Goal: Task Accomplishment & Management: Use online tool/utility

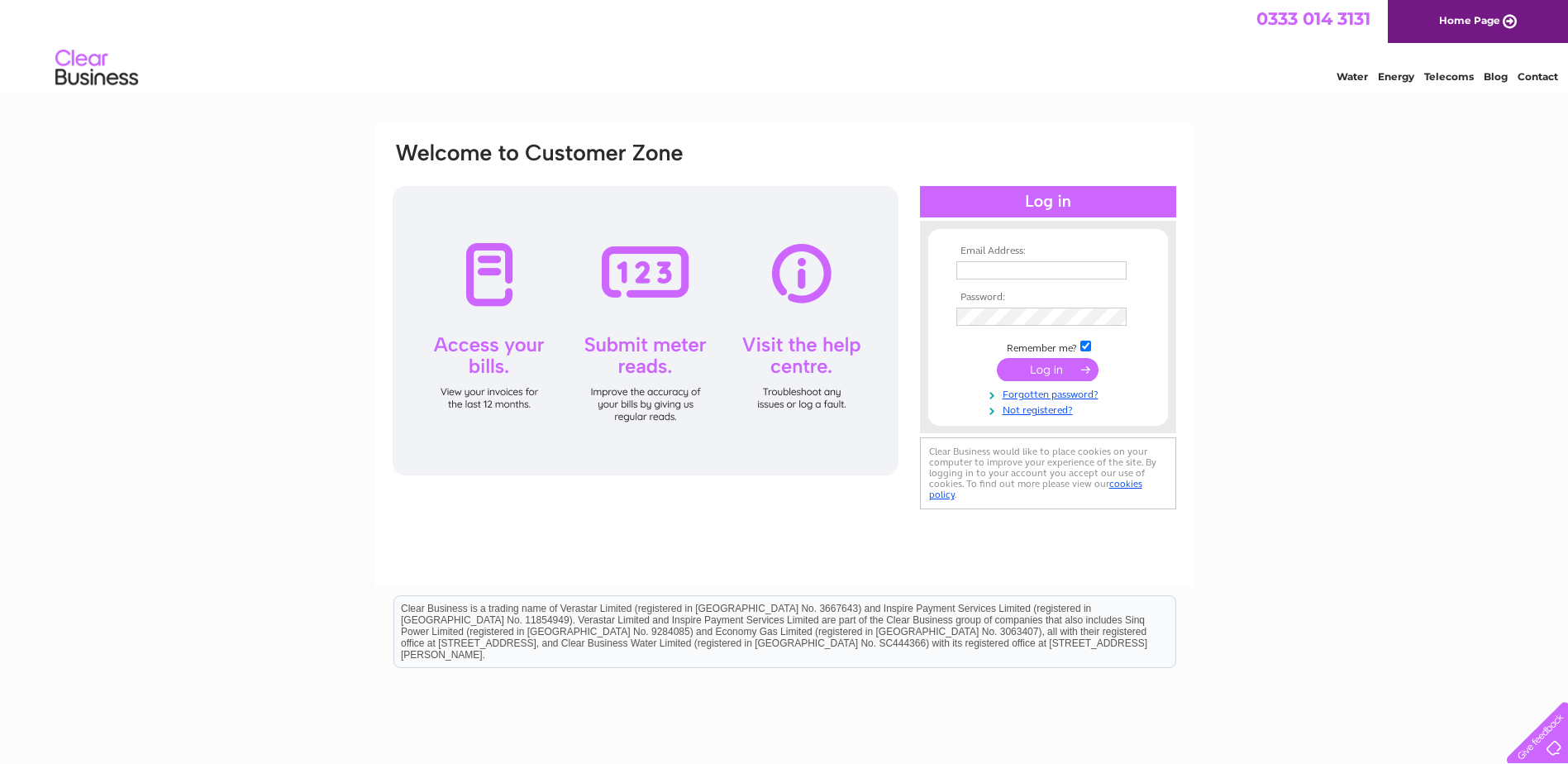
type input "secretary@glasgowartclub.co.uk"
click at [1053, 377] on input "submit" at bounding box center [1047, 369] width 101 height 23
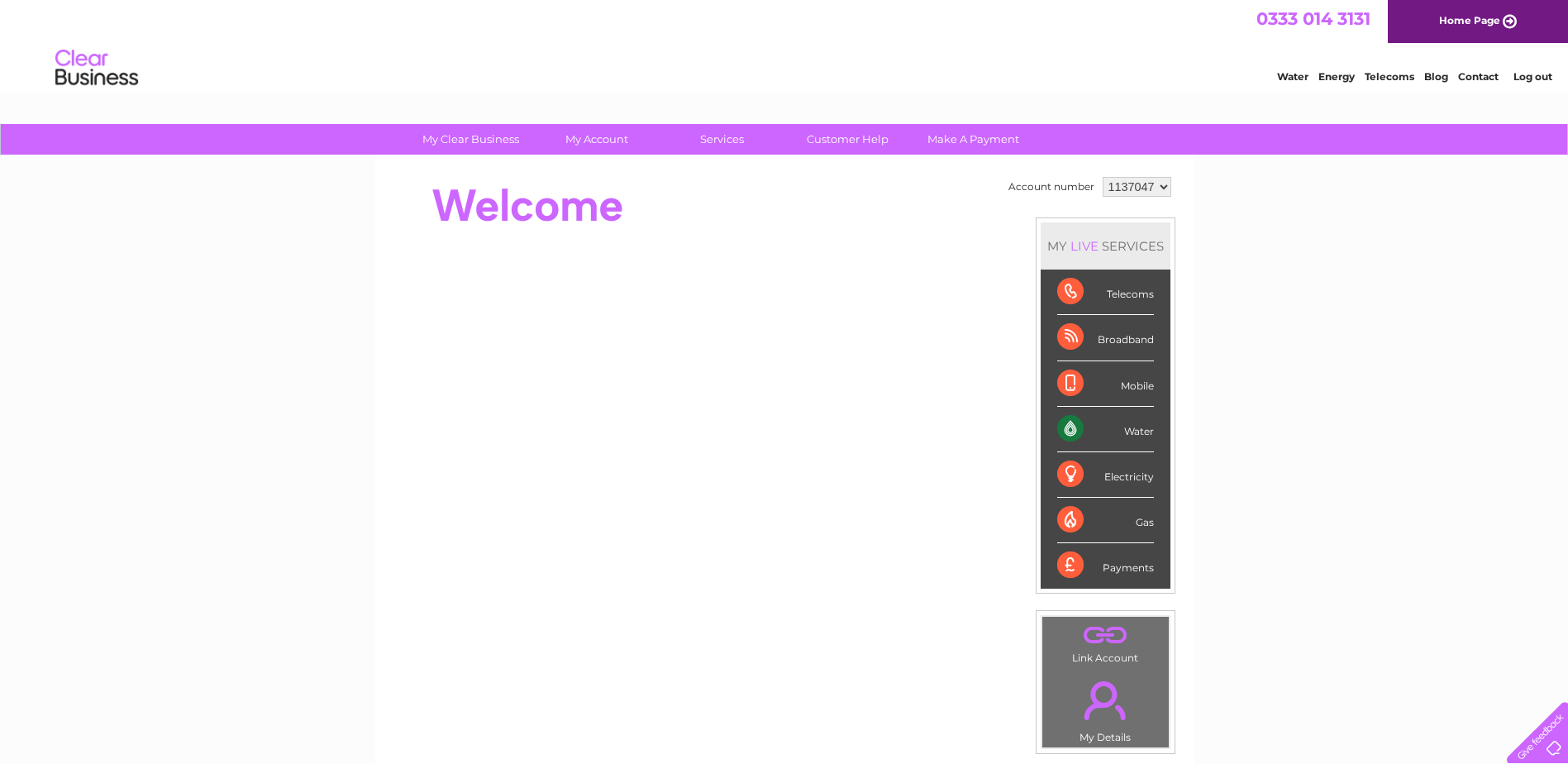
click at [1065, 294] on div "Telecoms" at bounding box center [1106, 291] width 97 height 45
click at [1065, 345] on div "Broadband" at bounding box center [1106, 337] width 97 height 45
click at [1072, 381] on div "Mobile" at bounding box center [1106, 383] width 97 height 45
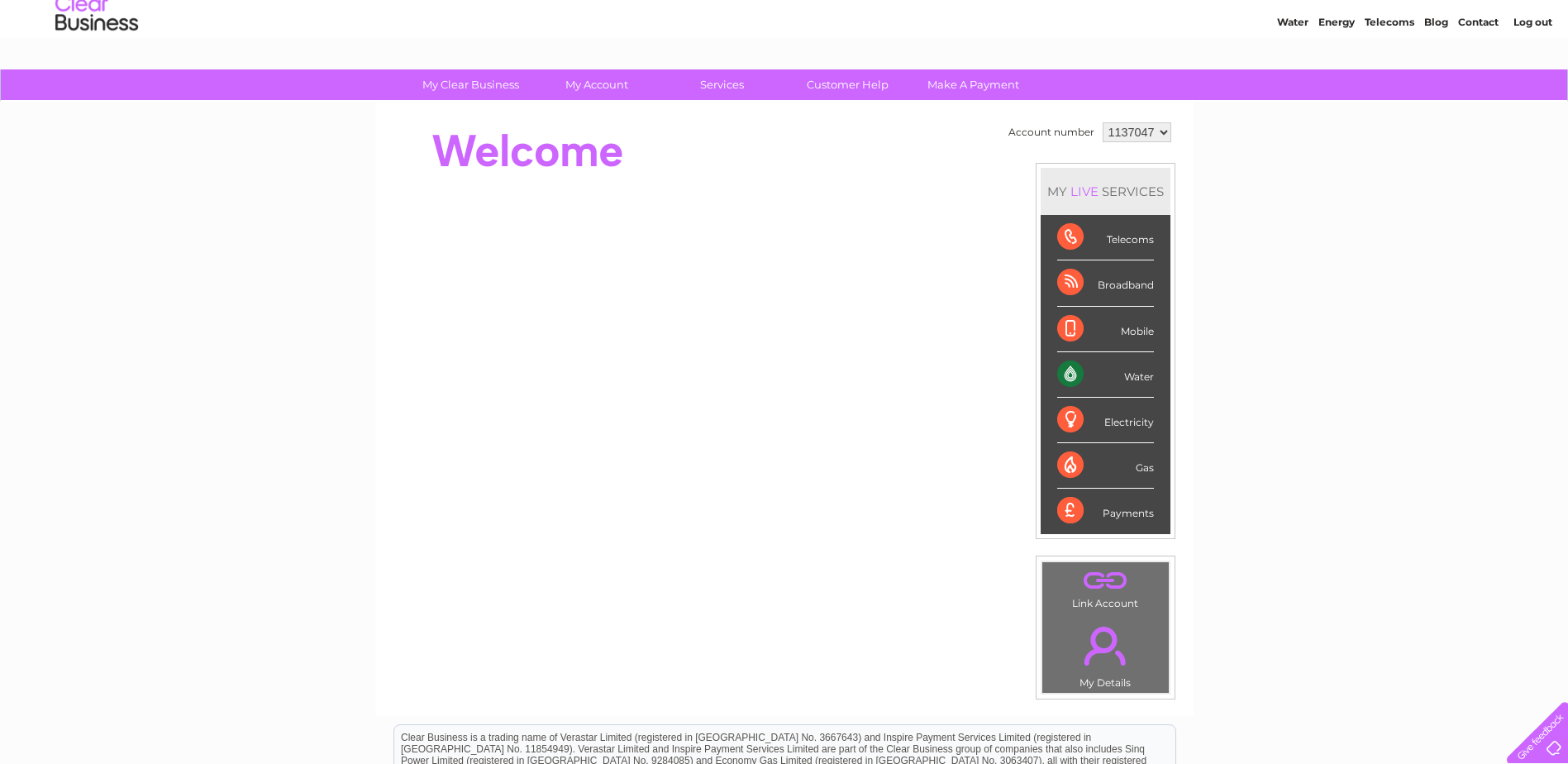
scroll to position [83, 0]
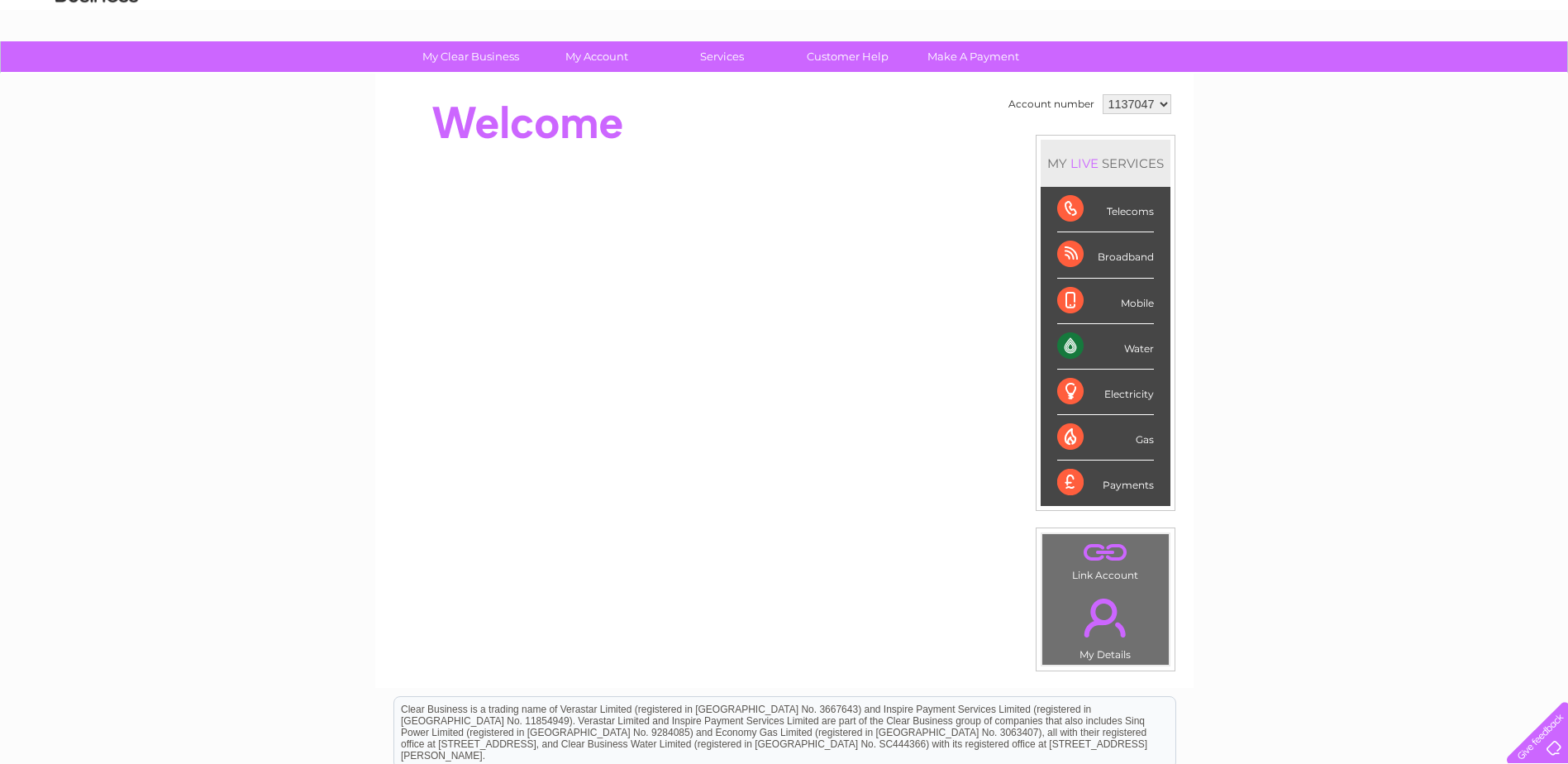
click at [1069, 482] on div "Payments" at bounding box center [1106, 483] width 97 height 44
click at [1129, 483] on div "Payments" at bounding box center [1106, 483] width 97 height 44
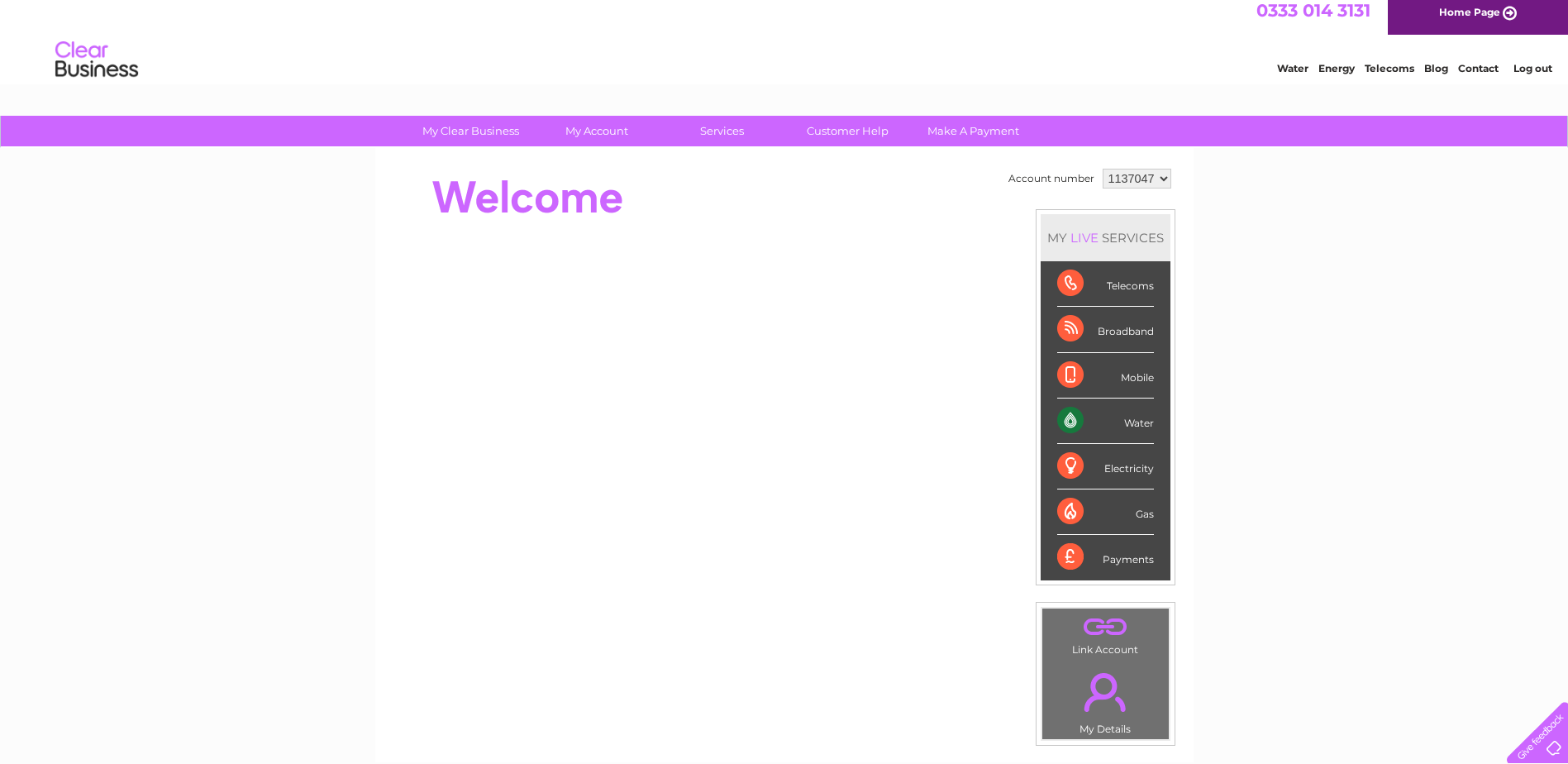
scroll to position [0, 0]
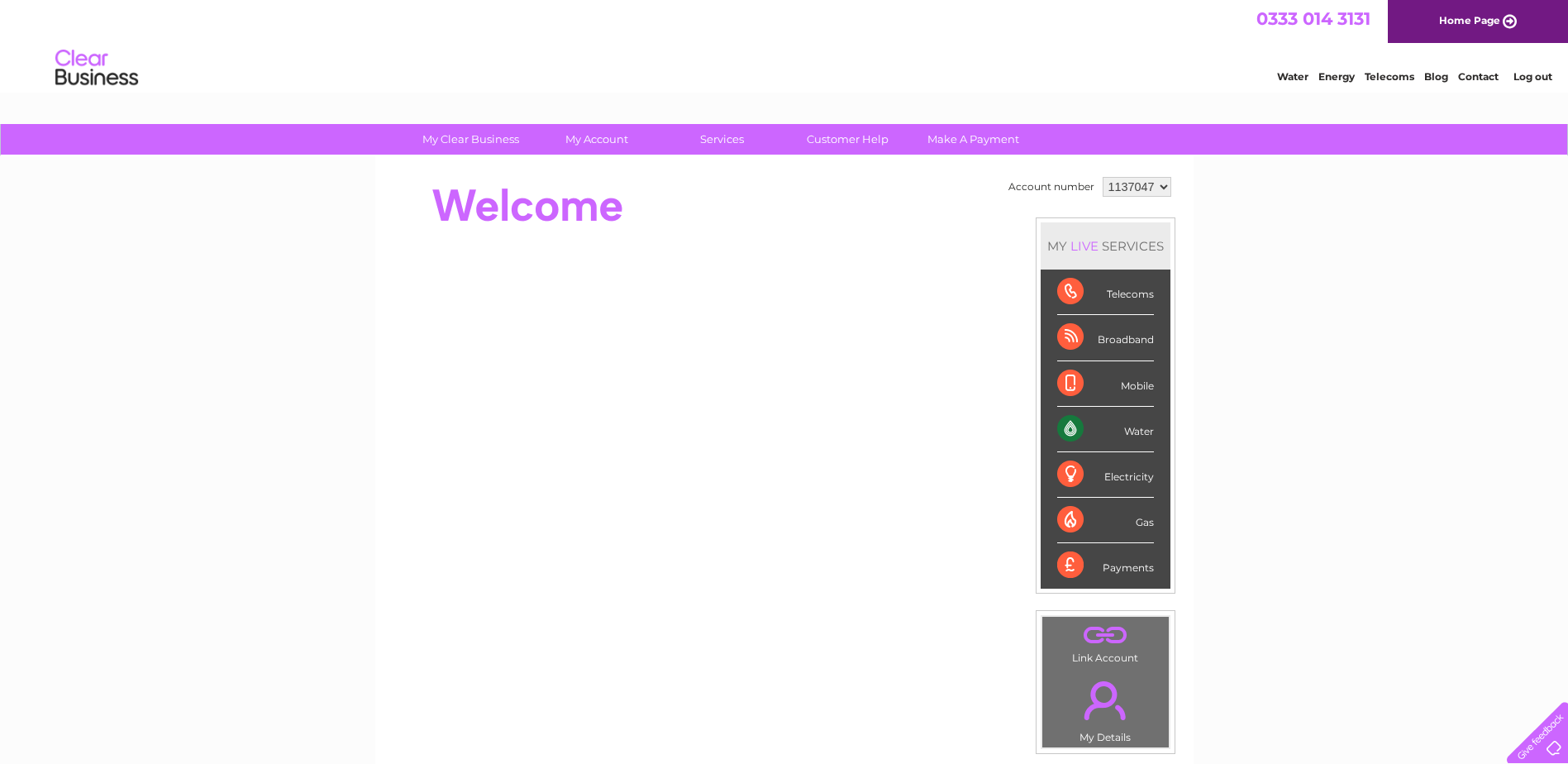
click at [1302, 77] on link "Water" at bounding box center [1293, 76] width 31 height 12
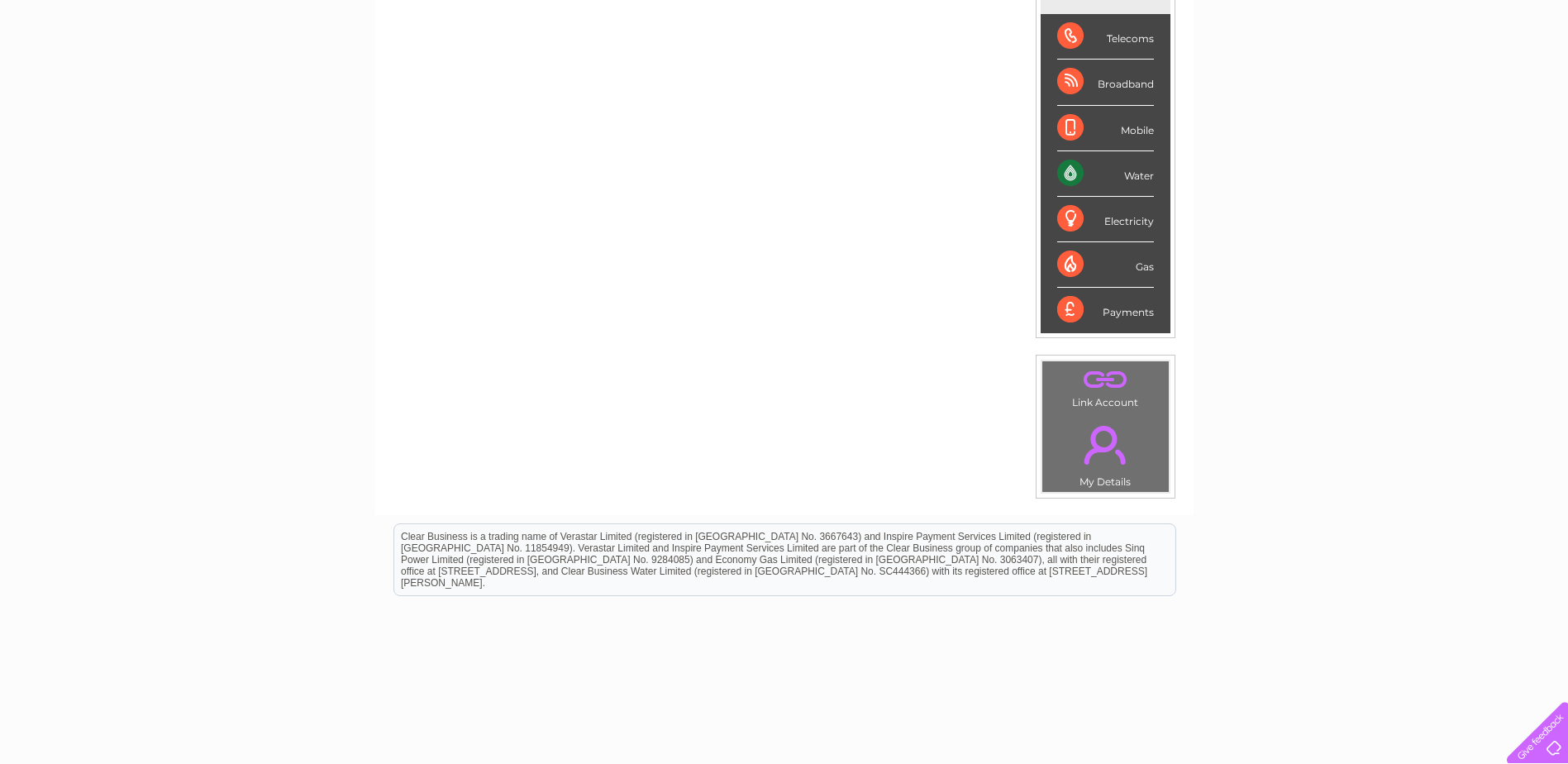
scroll to position [219, 0]
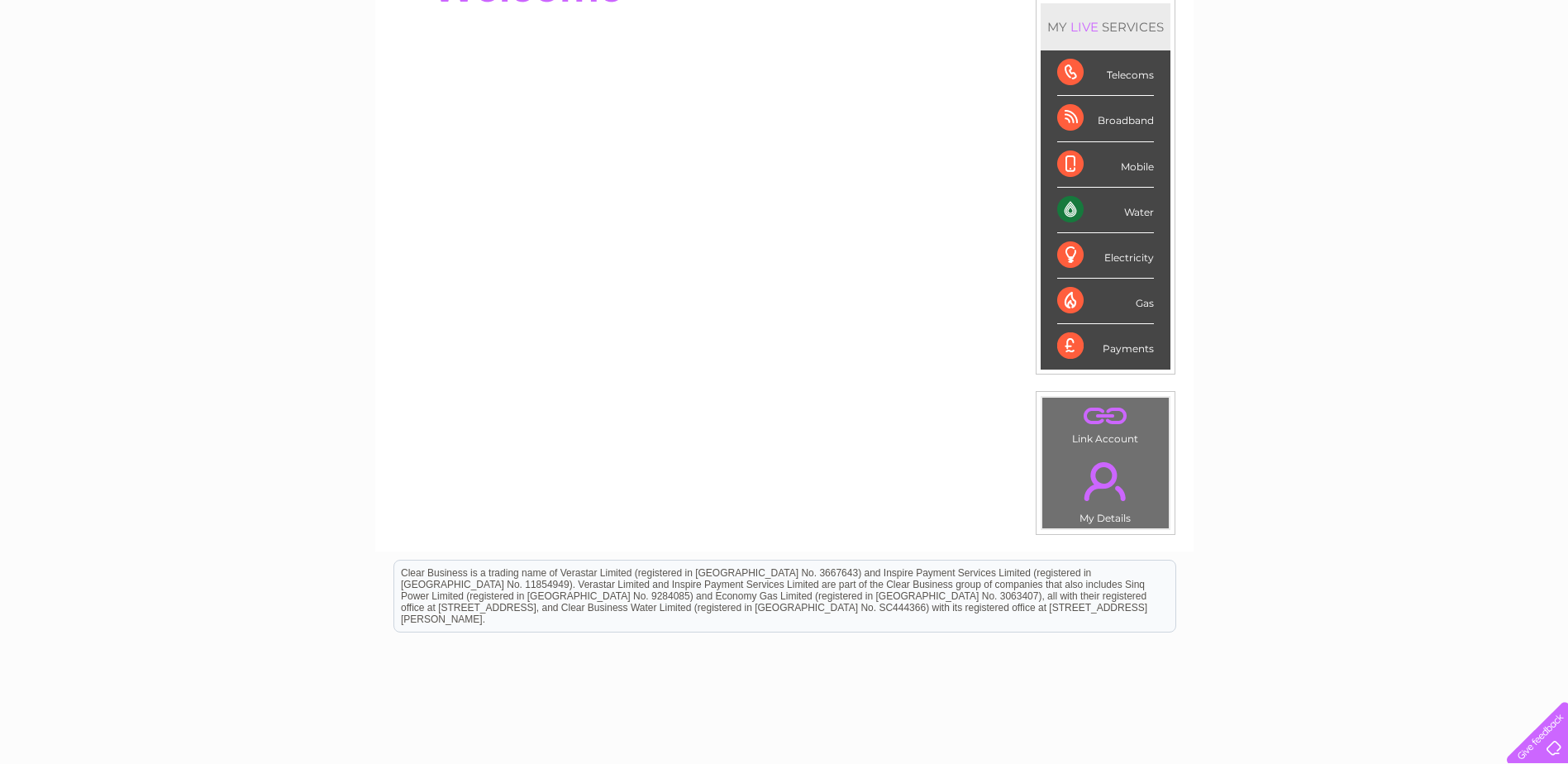
click at [1061, 206] on div "Water" at bounding box center [1106, 210] width 97 height 45
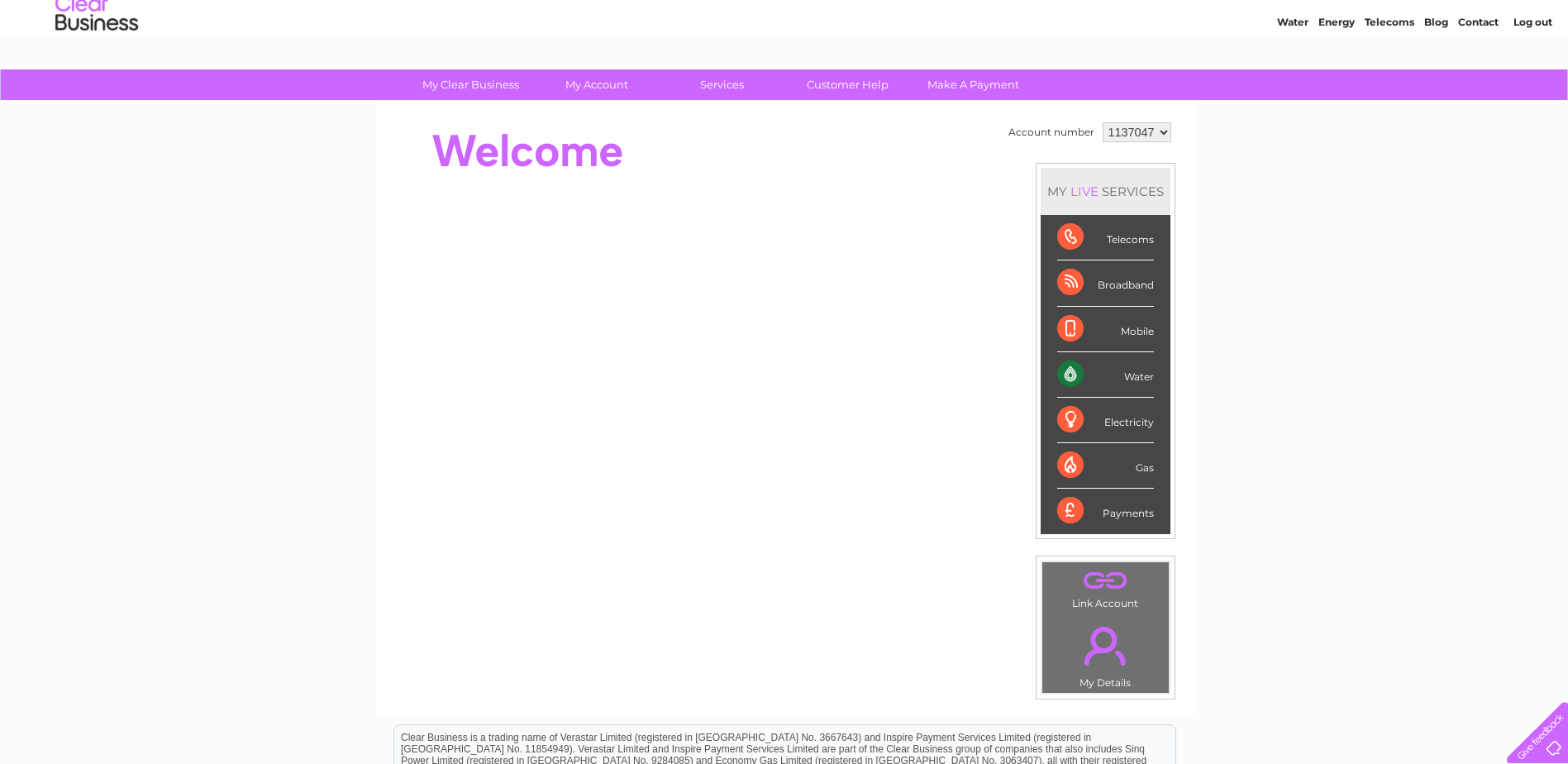
scroll to position [53, 0]
click at [1071, 193] on div "LIVE" at bounding box center [1084, 192] width 35 height 16
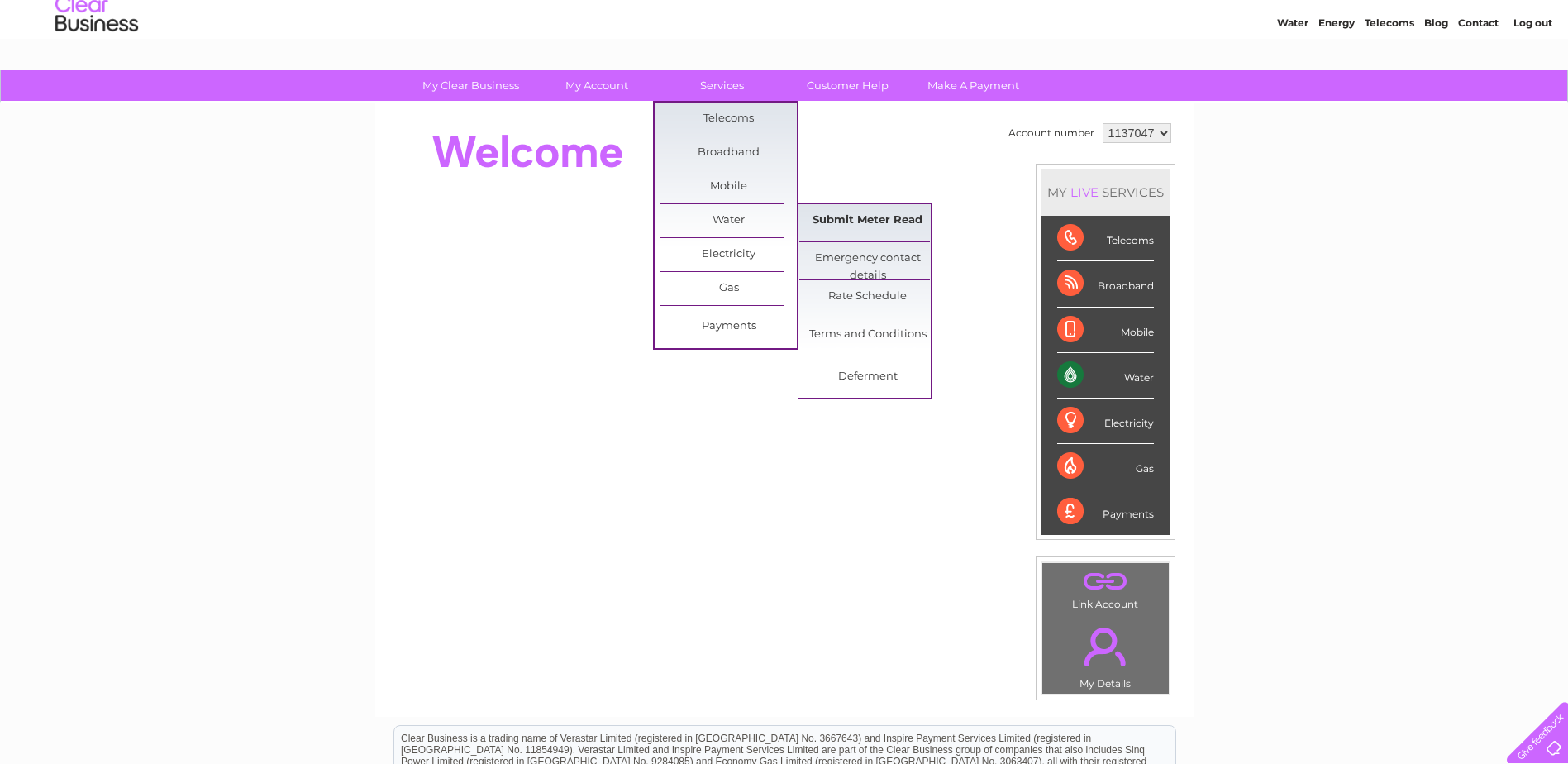
click at [855, 218] on link "Submit Meter Read" at bounding box center [868, 221] width 136 height 33
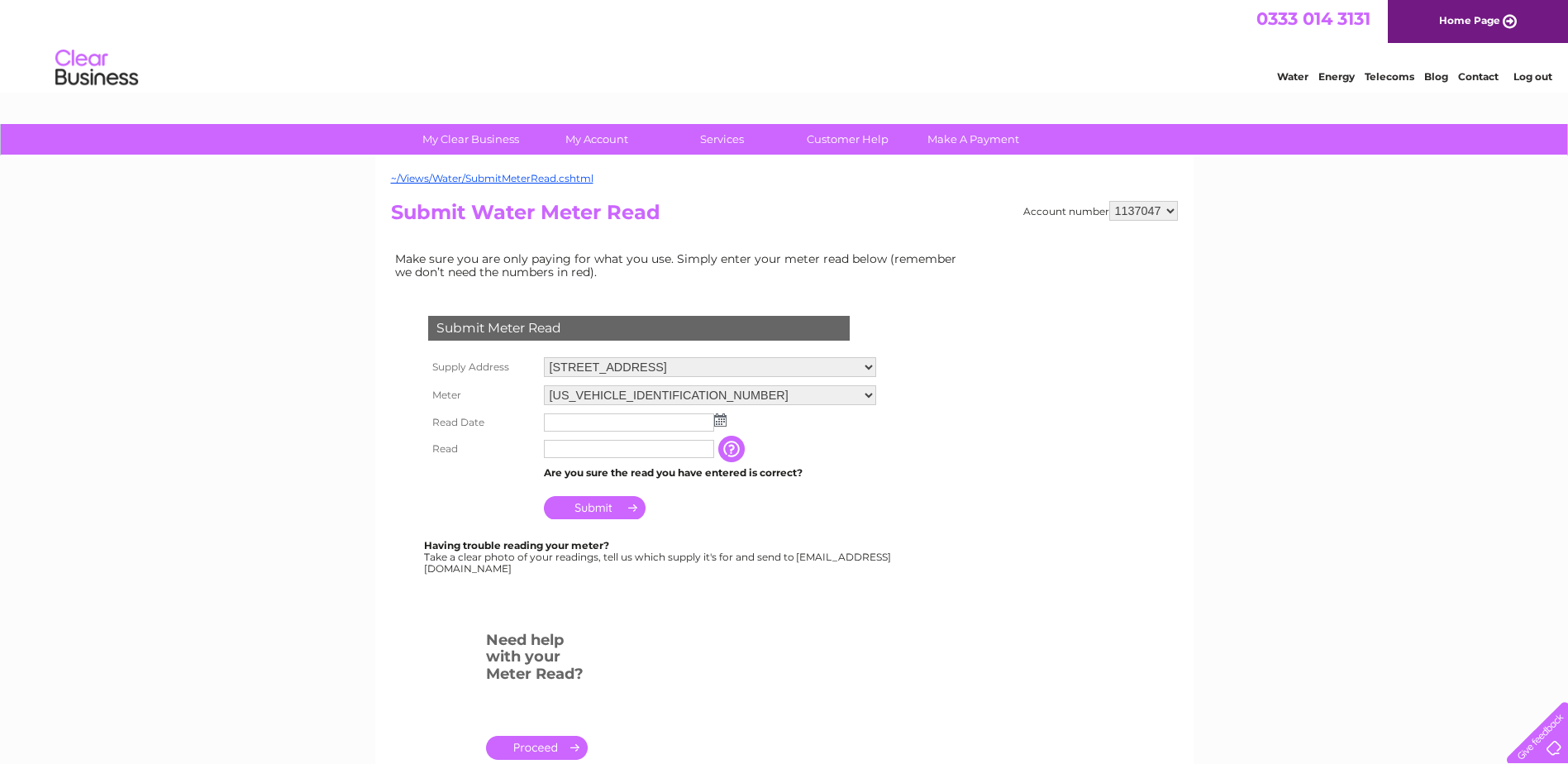
click at [653, 425] on input "text" at bounding box center [628, 423] width 170 height 18
click at [723, 422] on img at bounding box center [721, 420] width 12 height 13
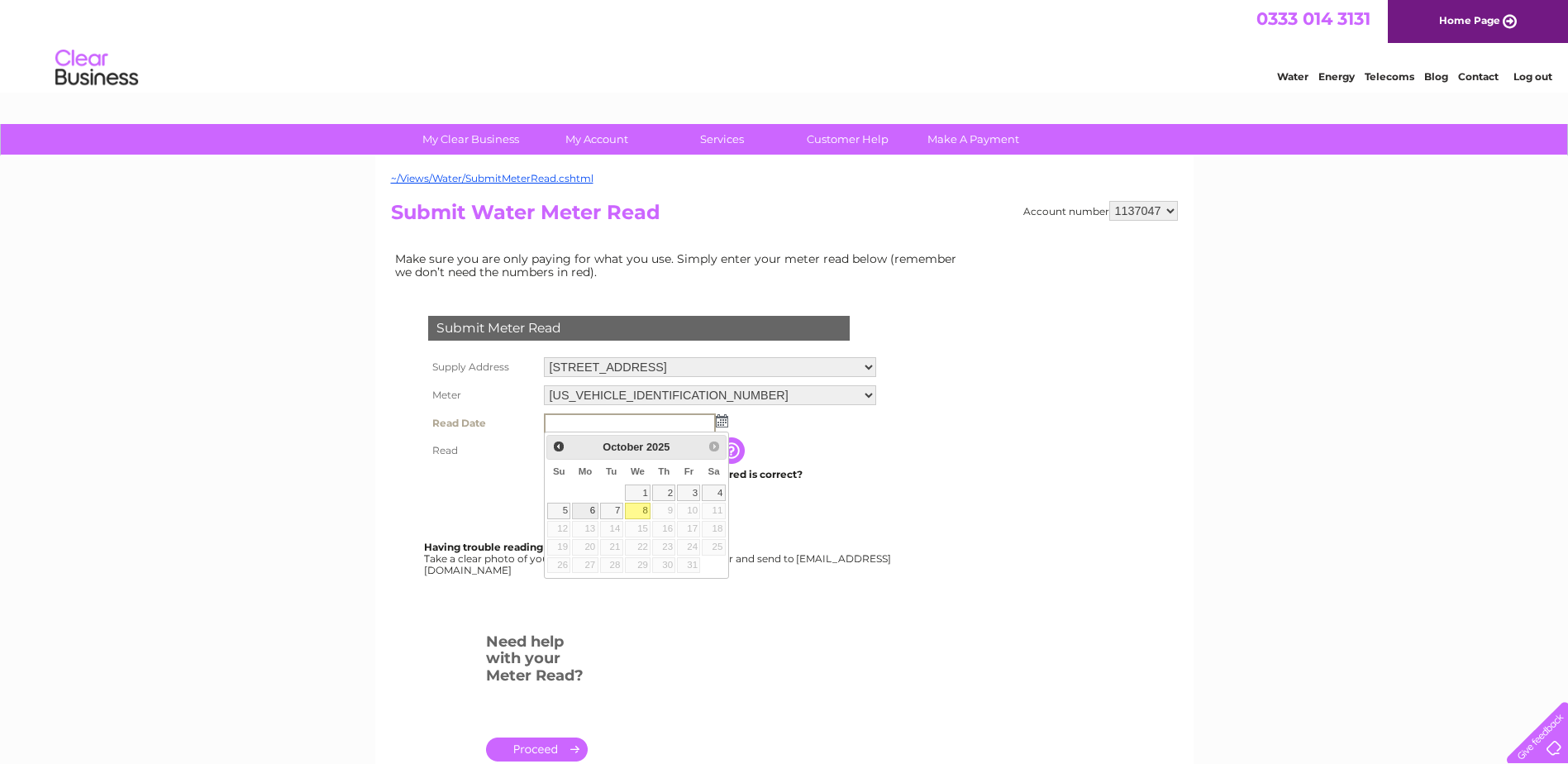
click at [582, 515] on link "6" at bounding box center [585, 511] width 26 height 17
type input "2025/10/06"
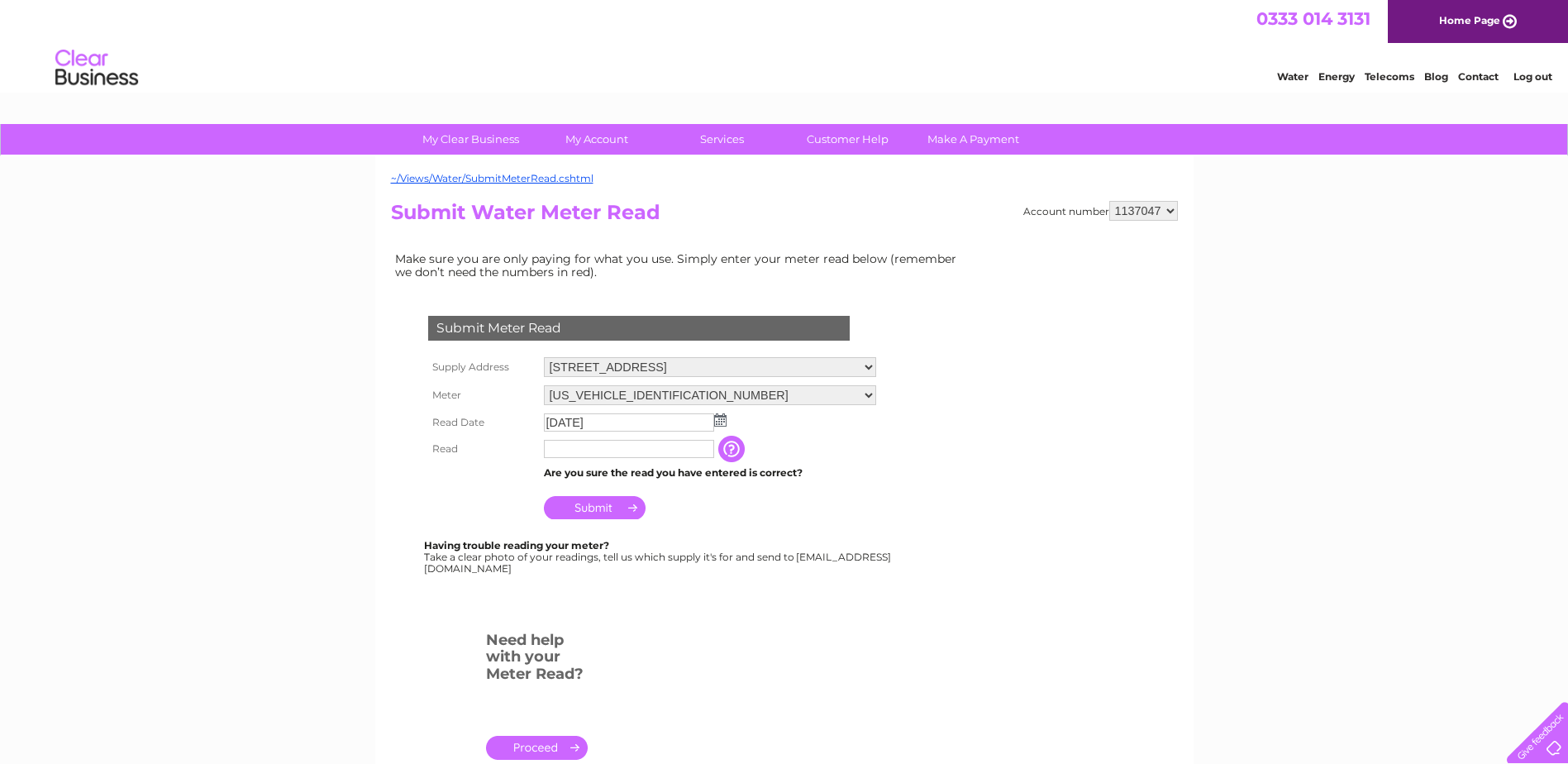
click at [606, 452] on input "text" at bounding box center [628, 449] width 170 height 18
type input "6146"
click at [624, 504] on input "Submit" at bounding box center [594, 507] width 101 height 23
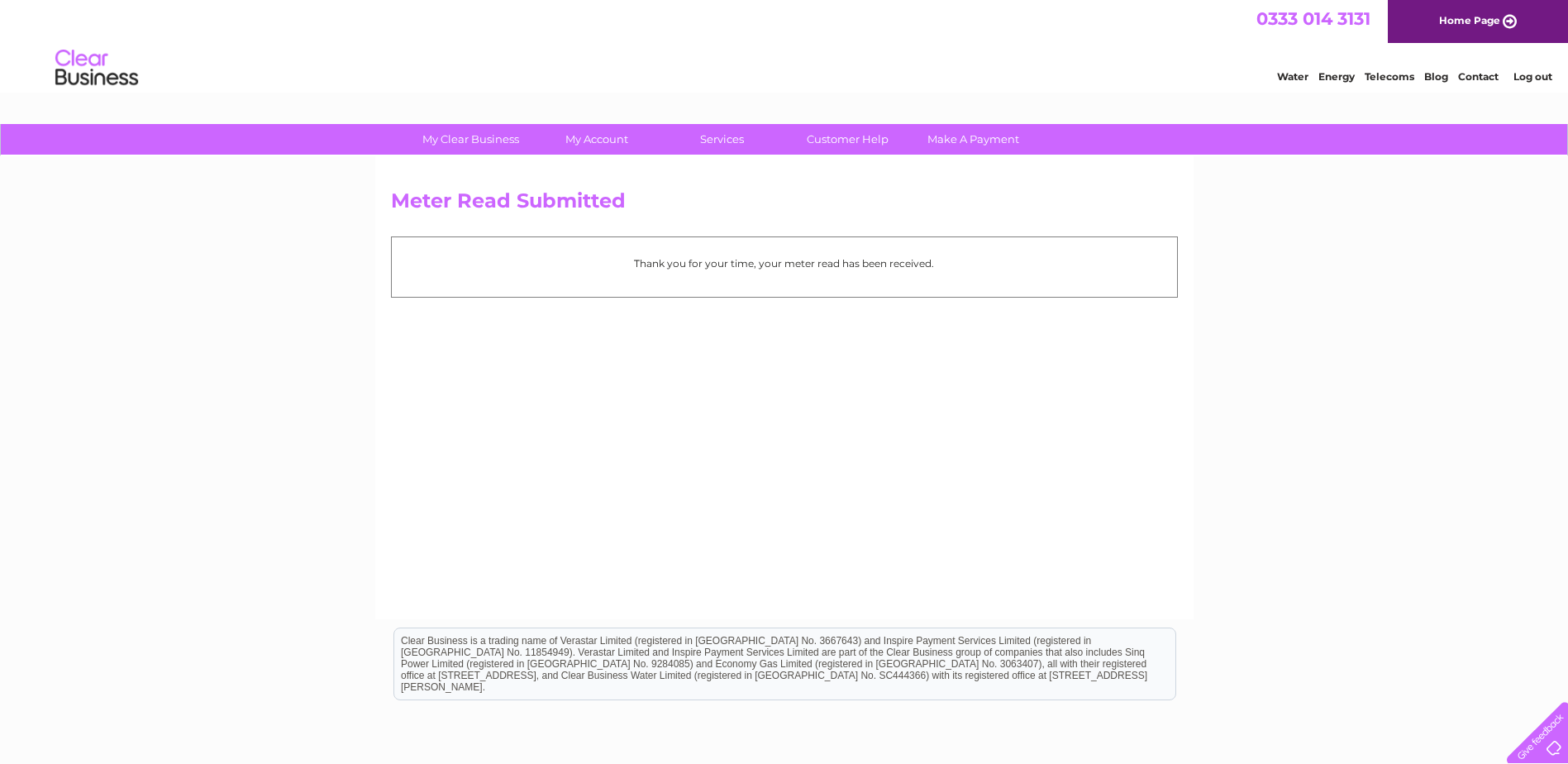
click at [752, 277] on div "Thank you for your time, your meter read has been received." at bounding box center [784, 266] width 787 height 60
